Goal: Transaction & Acquisition: Purchase product/service

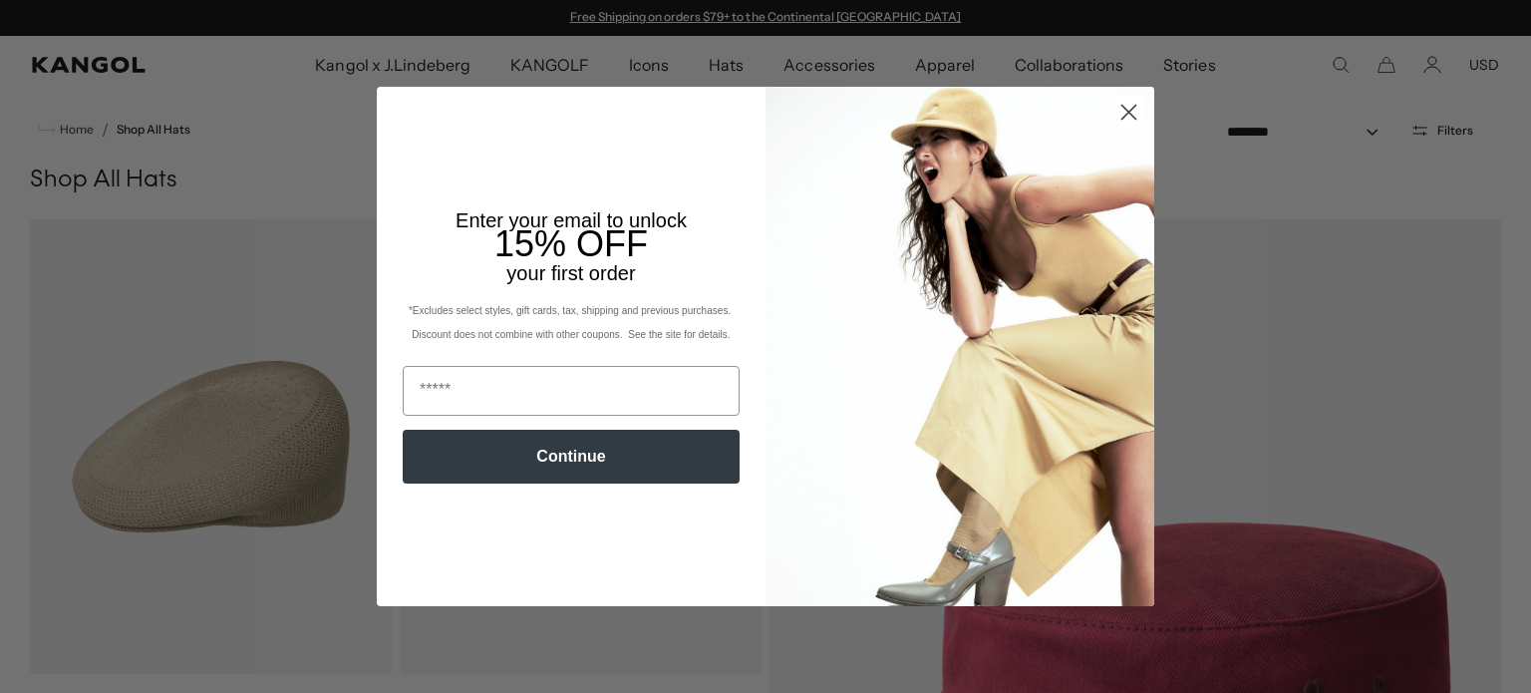
click at [1124, 116] on icon "Close dialog" at bounding box center [1129, 113] width 14 height 14
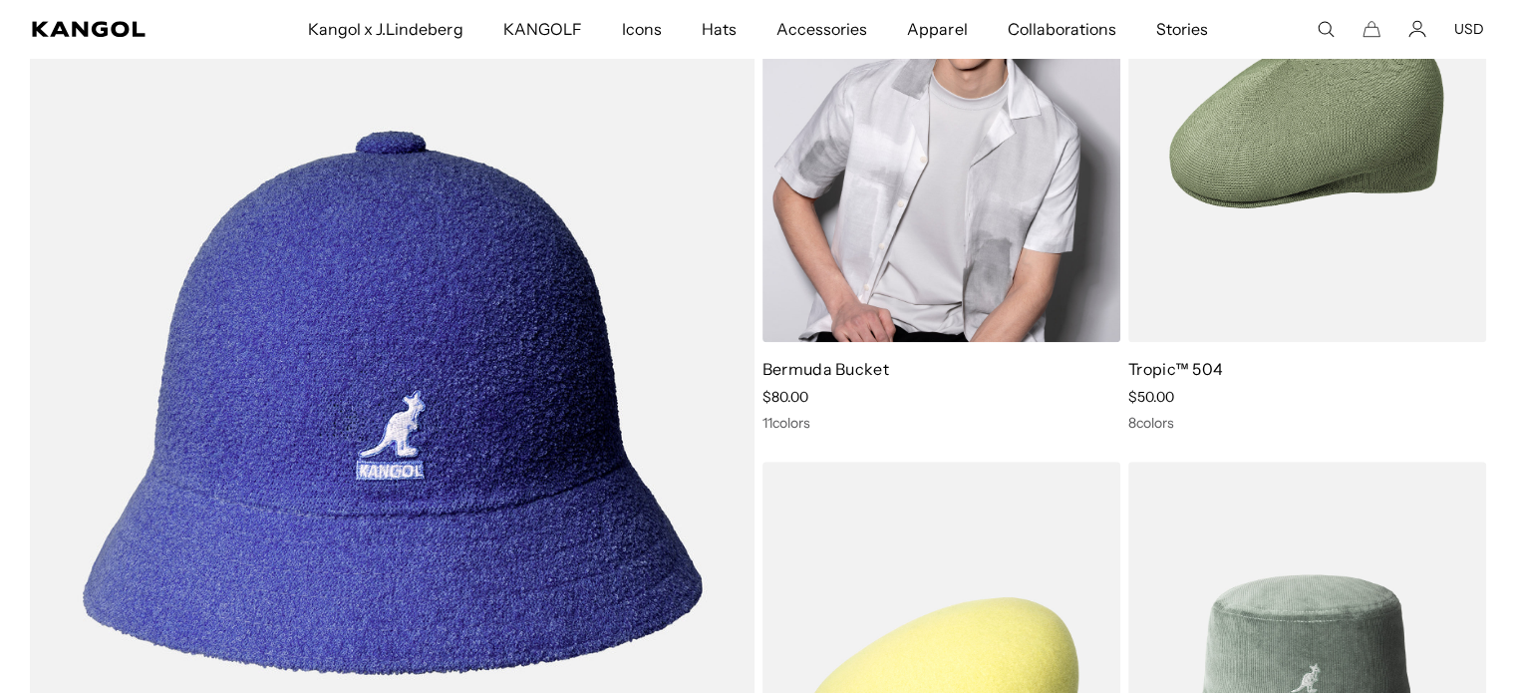
scroll to position [0, 411]
click at [849, 368] on link "Bermuda Bucket" at bounding box center [825, 369] width 127 height 20
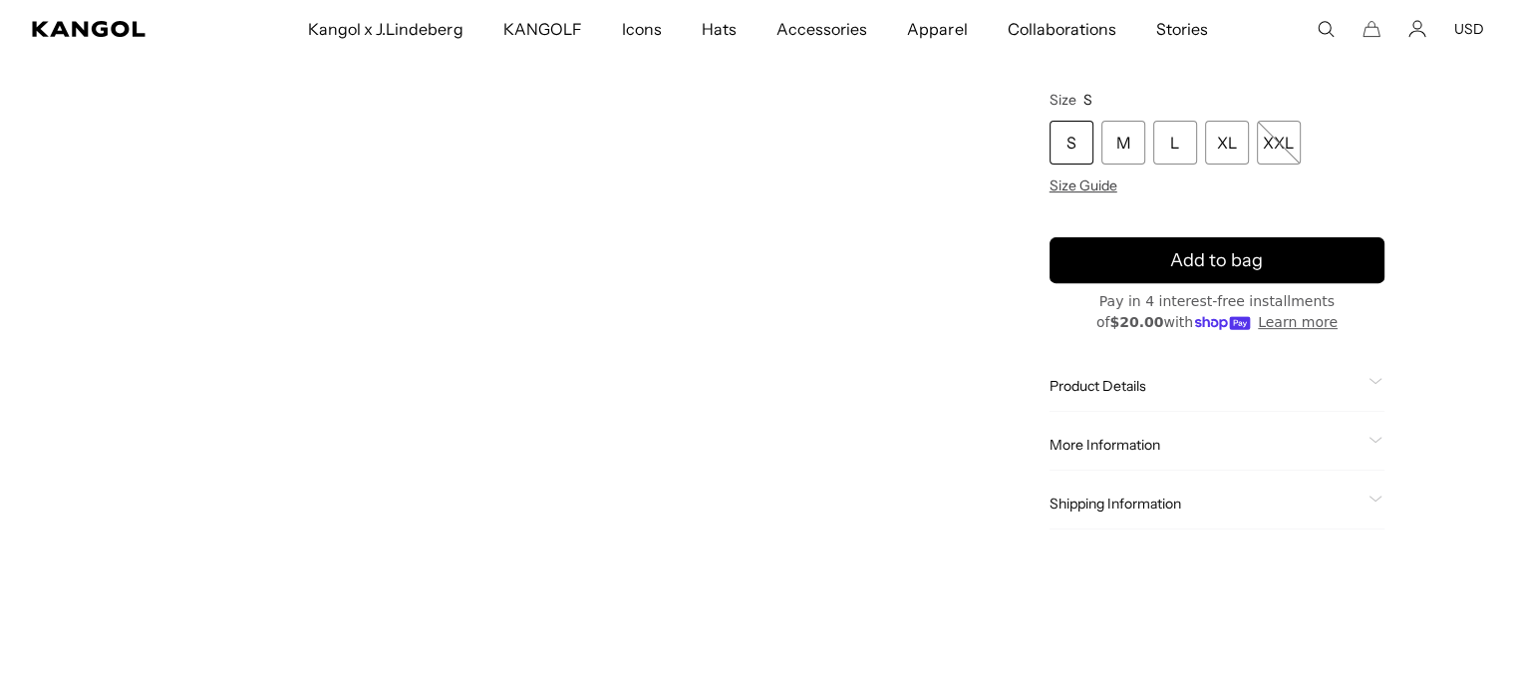
scroll to position [698, 0]
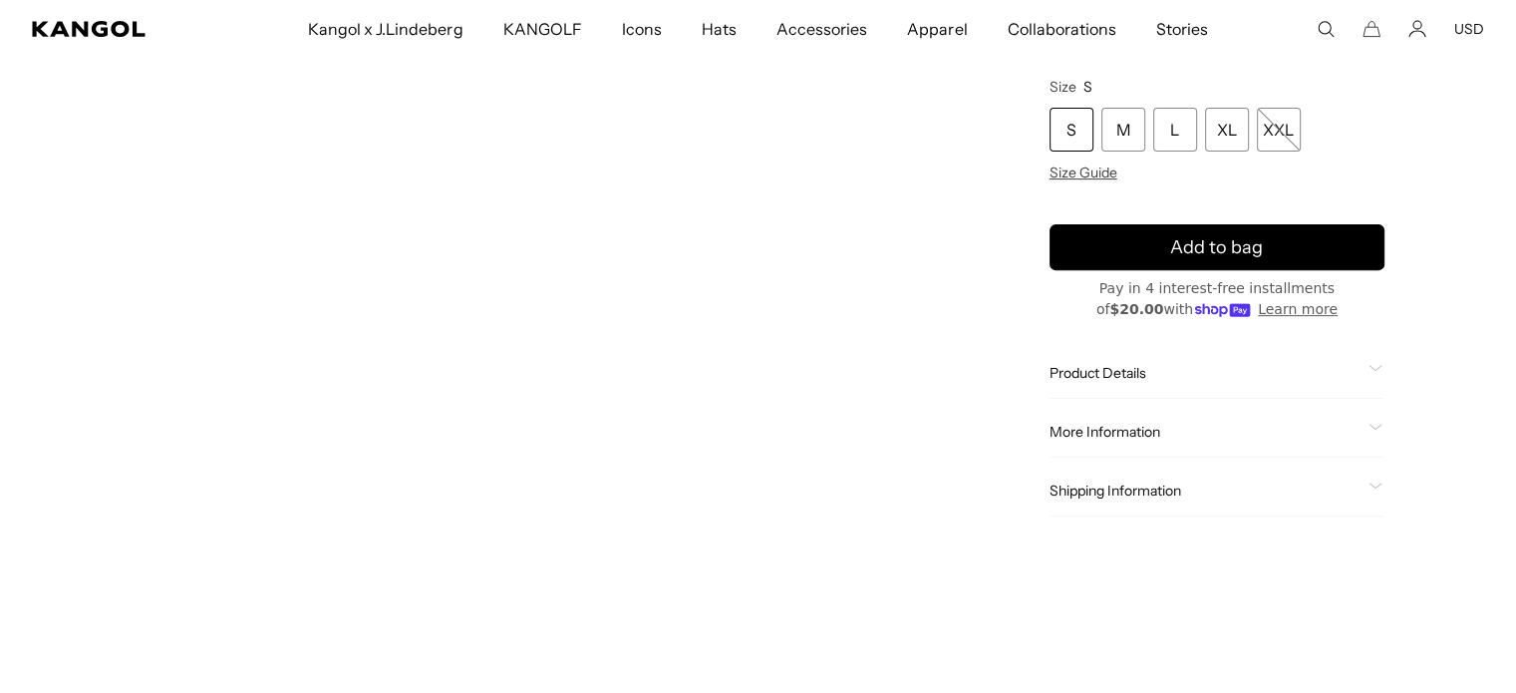
click at [1377, 364] on div "Product Details Our Bermuda Bucket Hat offers you a classic style that is forev…" at bounding box center [1216, 374] width 335 height 51
click at [1369, 370] on icon at bounding box center [1375, 369] width 14 height 7
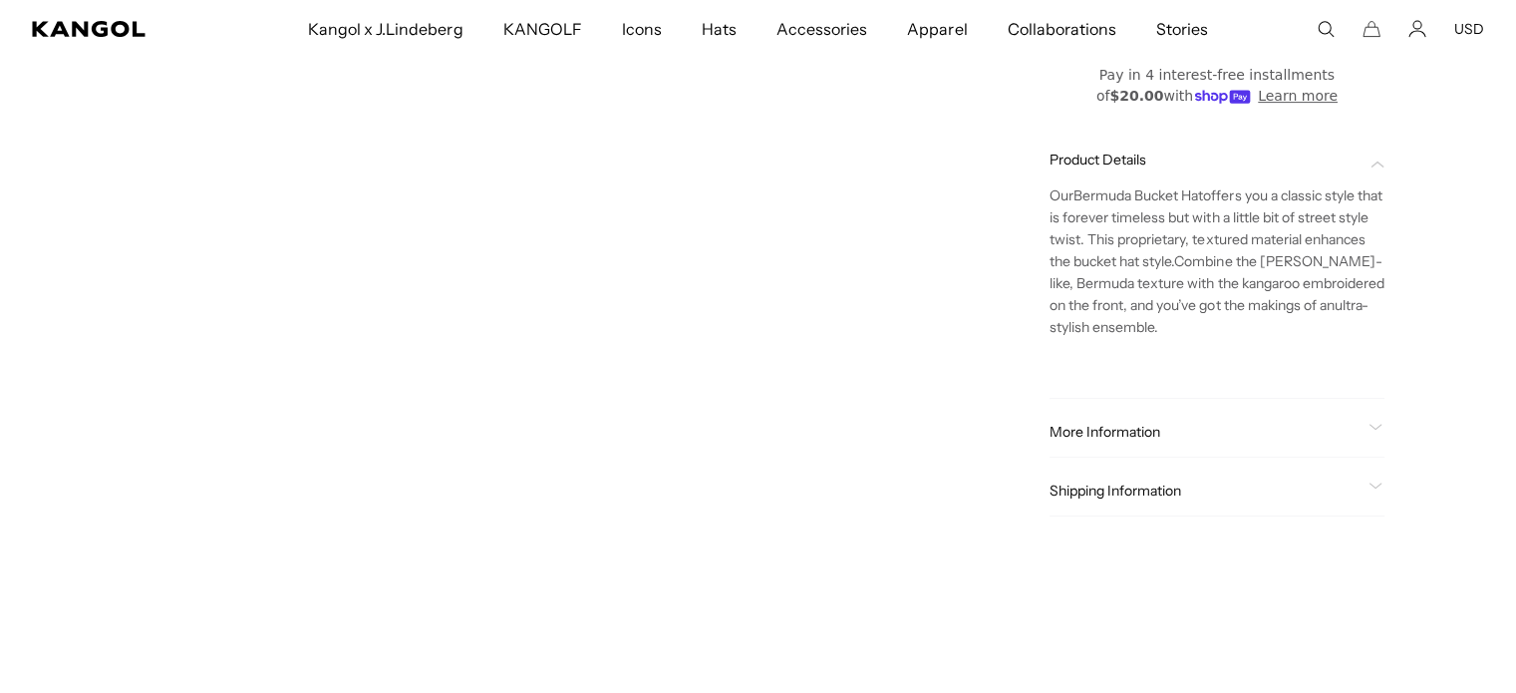
click at [1371, 427] on icon at bounding box center [1375, 427] width 12 height 5
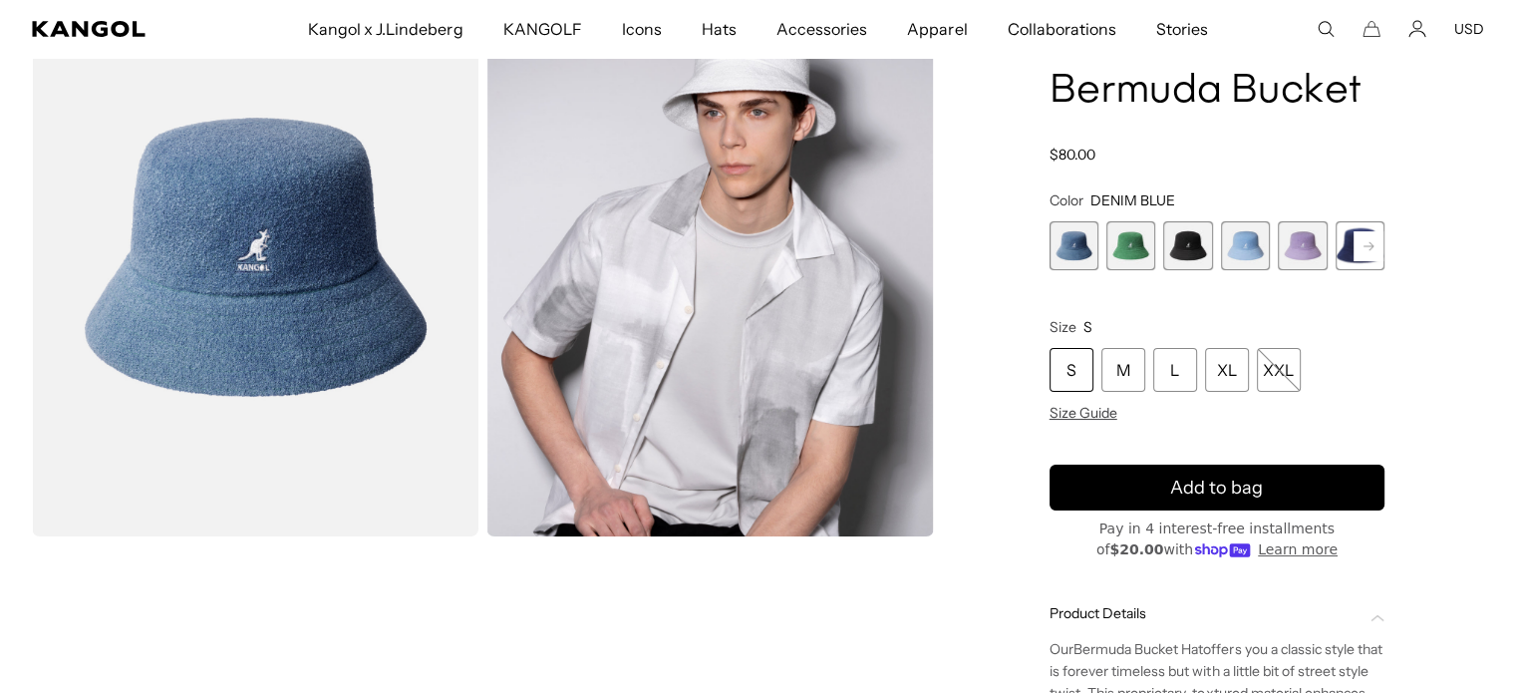
scroll to position [100, 0]
